Goal: Use online tool/utility: Utilize a website feature to perform a specific function

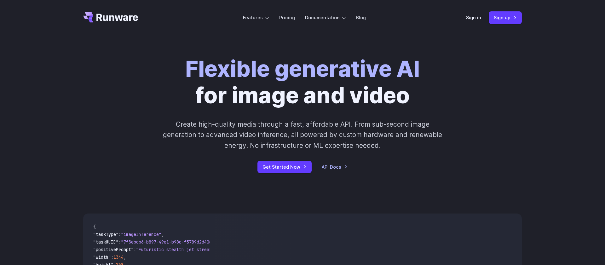
click at [477, 12] on div "Sign in Sign up" at bounding box center [494, 17] width 56 height 12
click at [479, 17] on link "Sign in" at bounding box center [473, 17] width 15 height 7
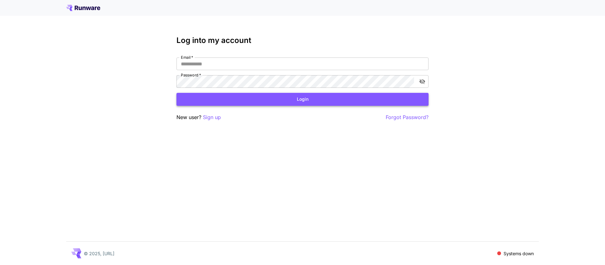
type input "**********"
click at [253, 93] on button "Login" at bounding box center [303, 99] width 252 height 13
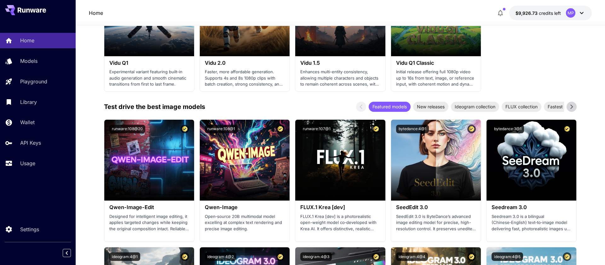
scroll to position [651, 0]
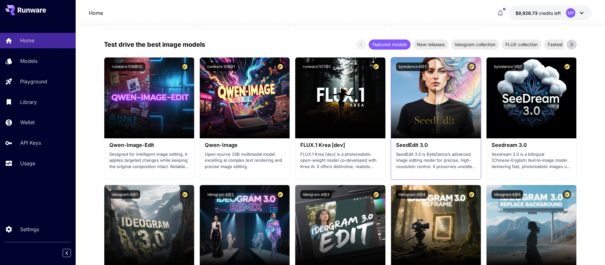
click at [427, 145] on h3 "SeedEdit 3.0" at bounding box center [436, 145] width 80 height 6
click at [417, 144] on h3 "SeedEdit 3.0" at bounding box center [436, 145] width 80 height 6
click at [420, 71] on div "bytedance:4@1" at bounding box center [436, 66] width 90 height 19
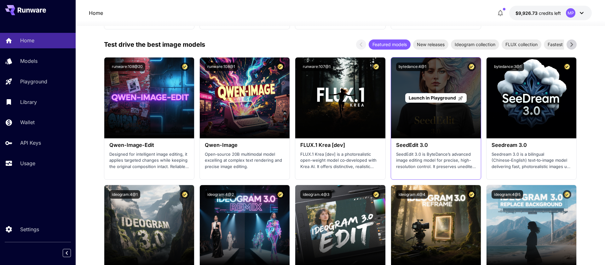
click at [437, 102] on div "Launch in Playground" at bounding box center [436, 97] width 90 height 81
click at [434, 99] on span "Launch in Playground" at bounding box center [432, 97] width 47 height 5
